Goal: Transaction & Acquisition: Purchase product/service

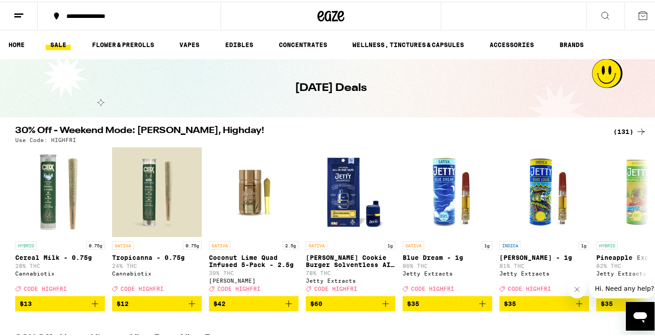
drag, startPoint x: 656, startPoint y: 12, endPoint x: 644, endPoint y: -3, distance: 19.1
click at [430, 44] on link "WELLNESS, TINCTURES & CAPSULES" at bounding box center [408, 43] width 121 height 11
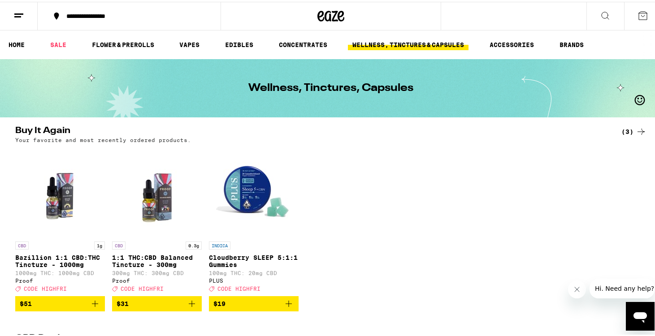
click at [187, 308] on icon "Add to bag" at bounding box center [192, 302] width 11 height 11
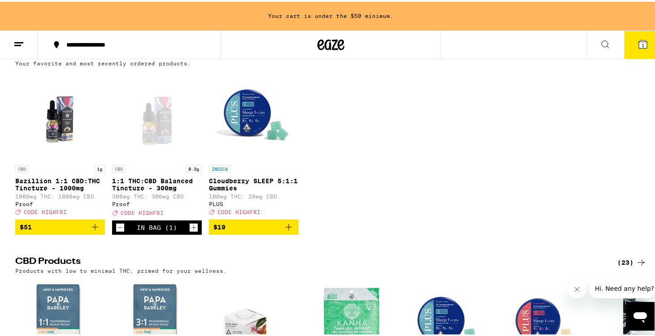
scroll to position [148, 0]
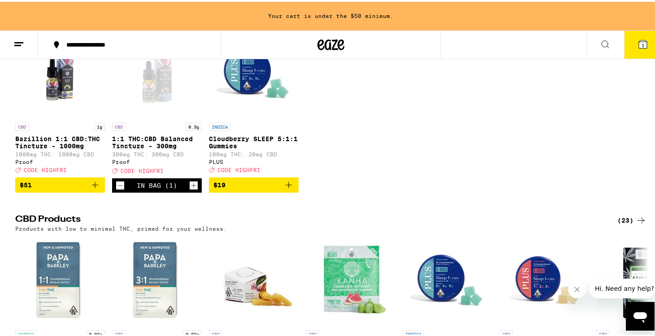
click at [92, 189] on icon "Add to bag" at bounding box center [95, 183] width 11 height 11
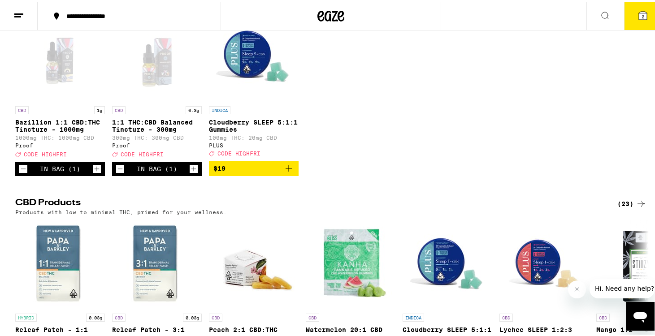
scroll to position [0, 0]
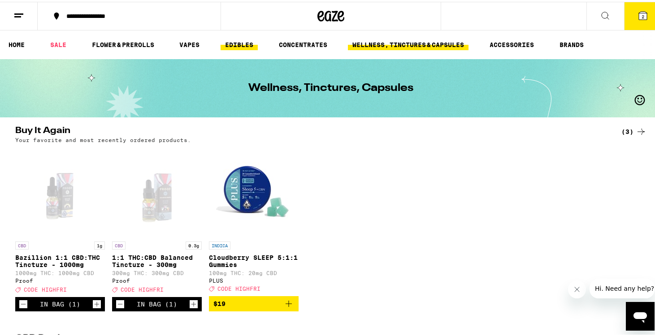
click at [244, 39] on link "EDIBLES" at bounding box center [239, 43] width 37 height 11
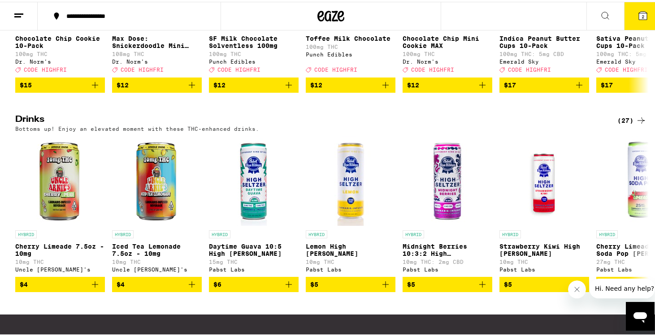
scroll to position [439, 0]
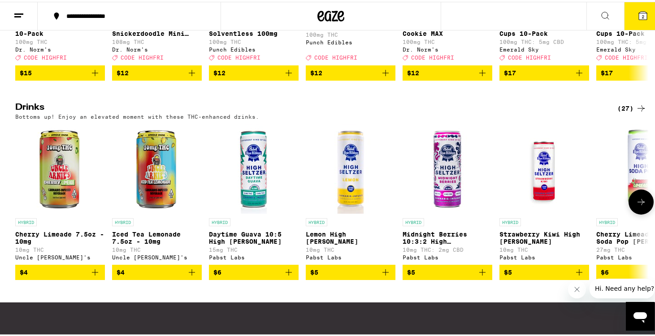
click at [636, 206] on icon at bounding box center [641, 200] width 11 height 11
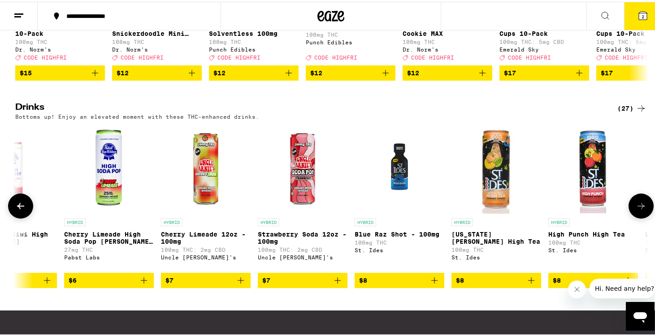
scroll to position [0, 534]
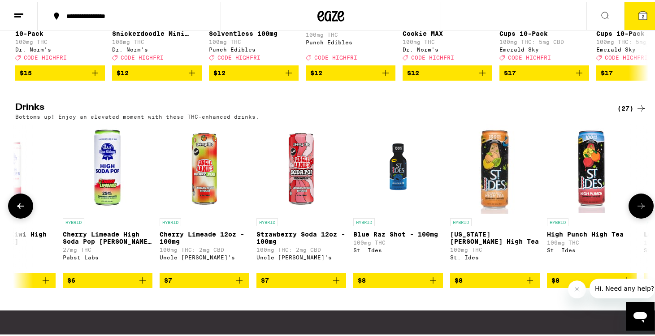
click at [631, 217] on button at bounding box center [641, 204] width 25 height 25
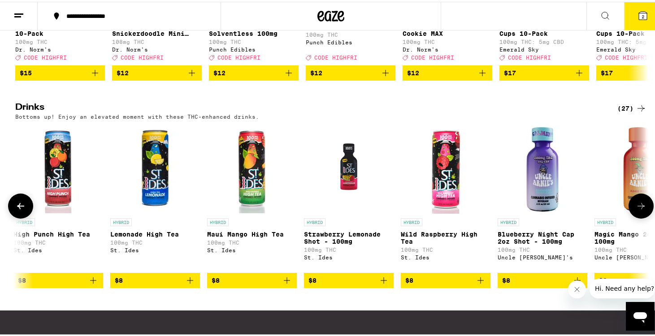
click at [631, 217] on button at bounding box center [641, 204] width 25 height 25
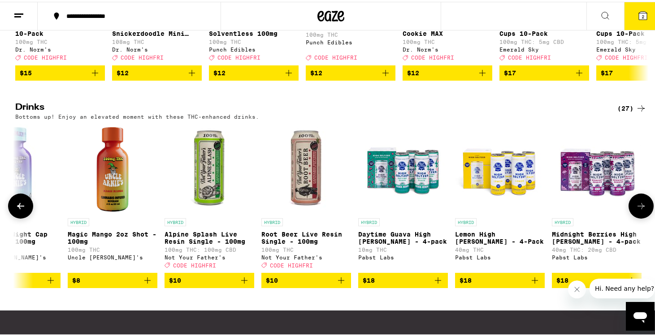
scroll to position [0, 1601]
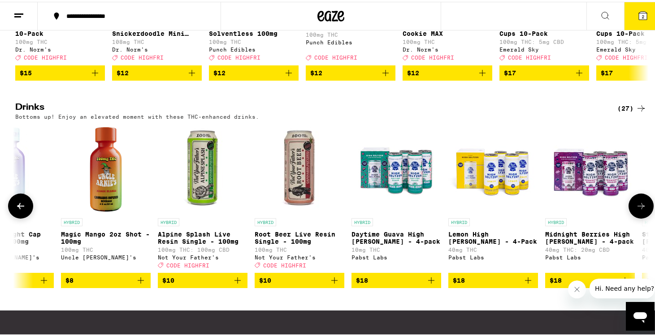
click at [641, 210] on icon at bounding box center [641, 204] width 11 height 11
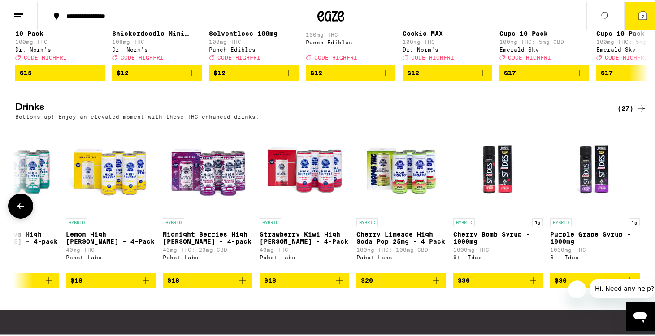
scroll to position [0, 1984]
click at [241, 284] on icon "Add to bag" at bounding box center [242, 279] width 11 height 11
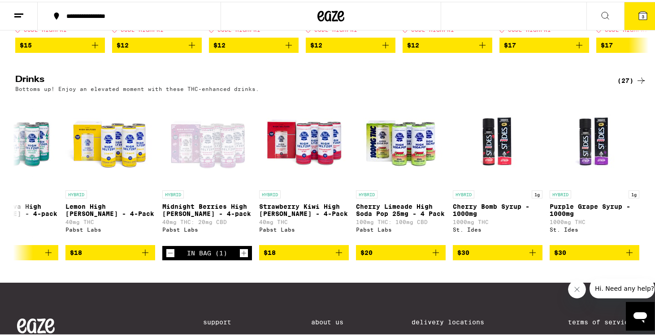
scroll to position [479, 0]
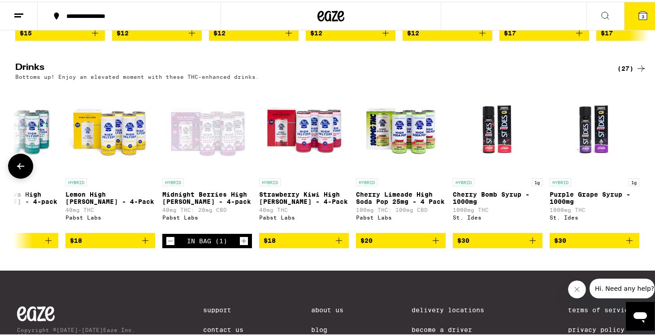
click at [240, 245] on icon "Increment" at bounding box center [244, 239] width 8 height 11
drag, startPoint x: 652, startPoint y: 203, endPoint x: 642, endPoint y: 125, distance: 78.2
click at [642, 132] on div "Drinks (27) Bottoms up! Enjoy an elevated moment with these THC-enhanced drinks…" at bounding box center [331, 153] width 662 height 185
